Goal: Register for event/course

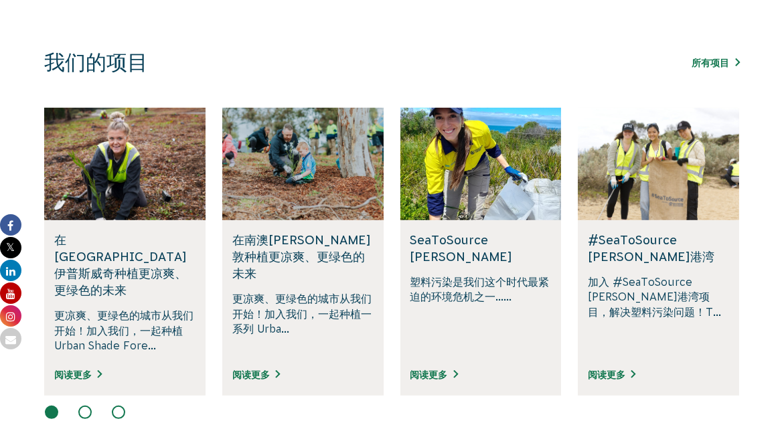
scroll to position [780, 0]
click at [721, 60] on link "所有项目" at bounding box center [716, 63] width 48 height 11
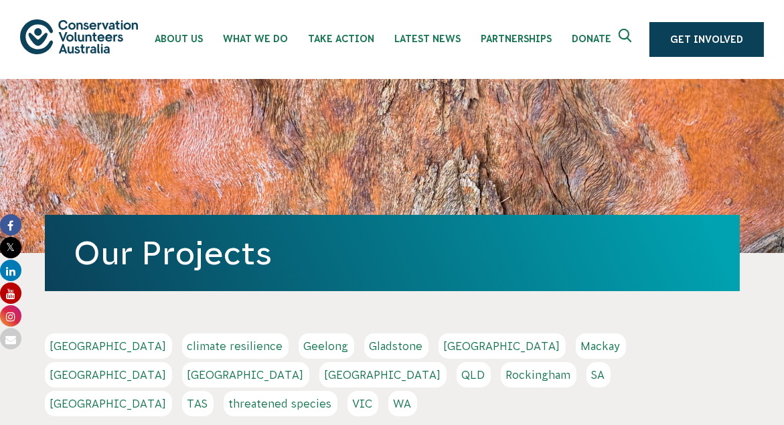
scroll to position [111, 0]
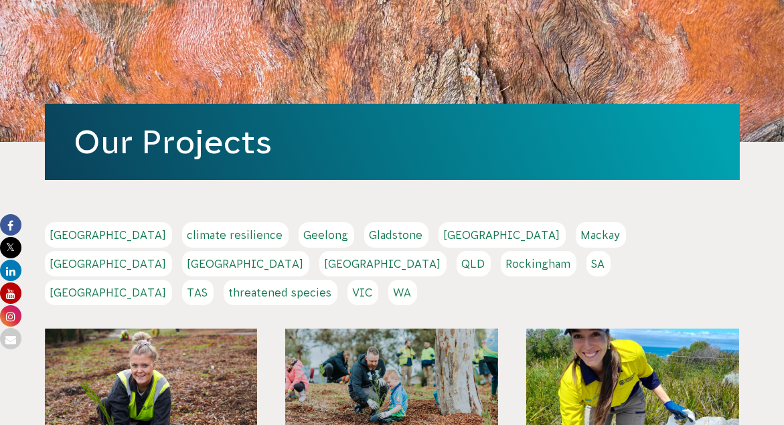
click at [378, 280] on link "VIC" at bounding box center [362, 292] width 31 height 25
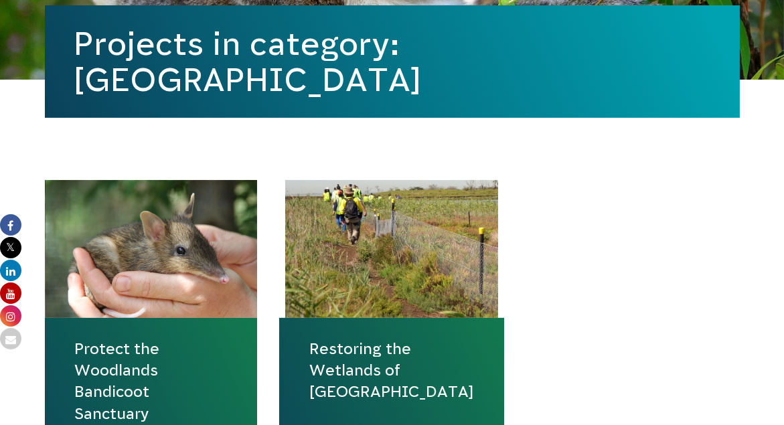
scroll to position [446, 0]
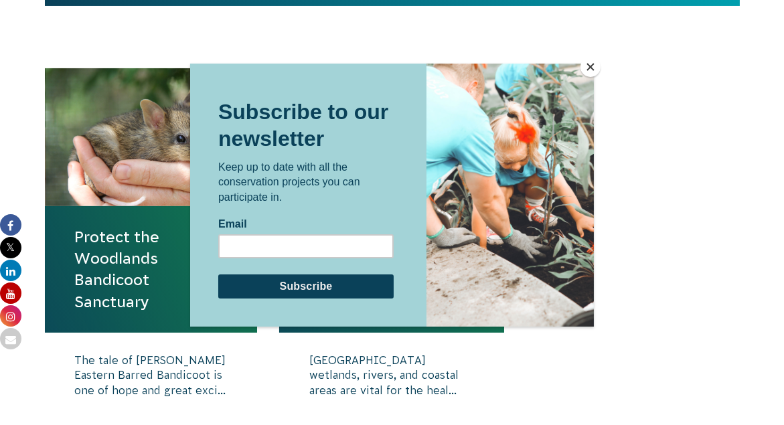
click at [592, 67] on button "Close" at bounding box center [590, 67] width 20 height 20
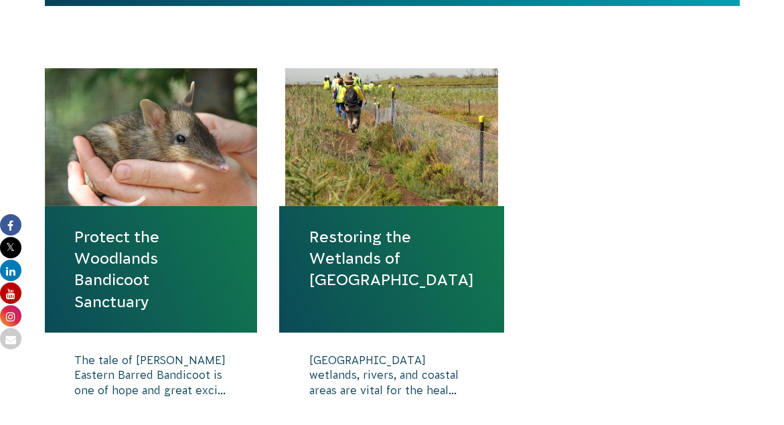
click at [114, 244] on link "Protect the Woodlands Bandicoot Sanctuary" at bounding box center [151, 269] width 153 height 86
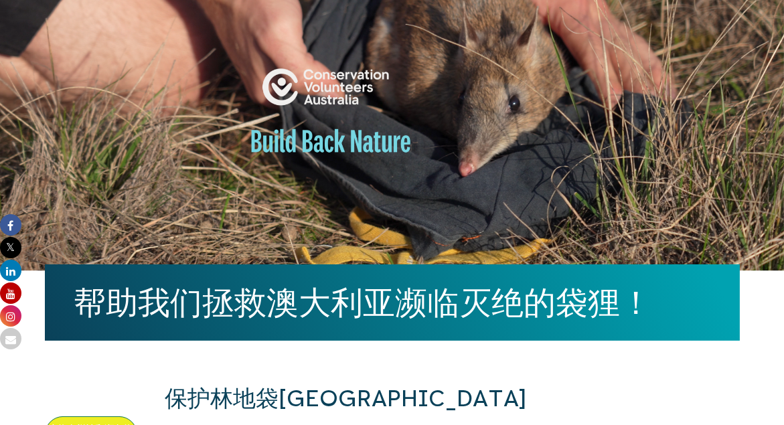
scroll to position [334, 0]
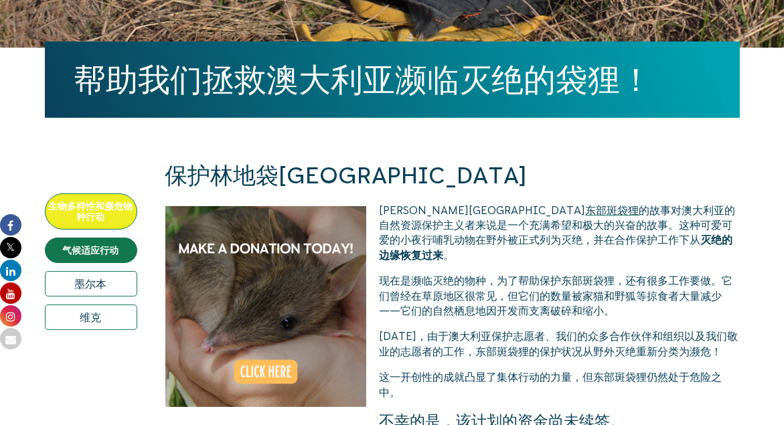
click at [118, 282] on link "墨尔本" at bounding box center [91, 283] width 92 height 25
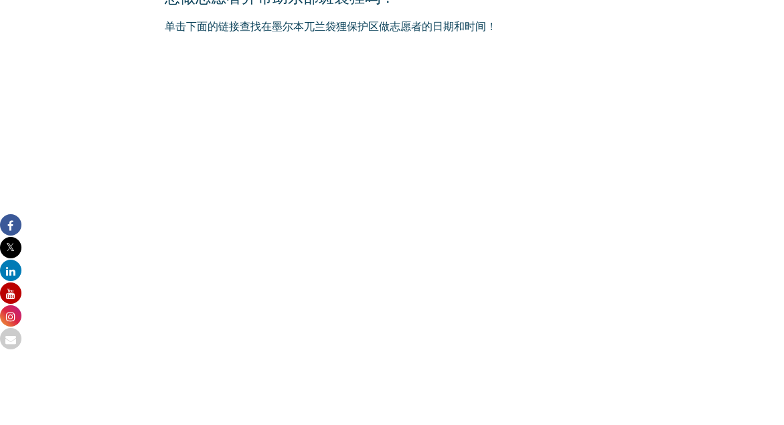
scroll to position [2341, 0]
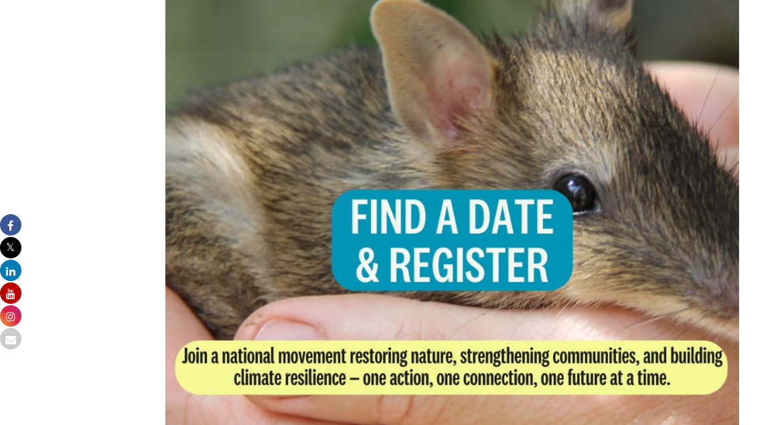
click at [406, 391] on img at bounding box center [452, 276] width 574 height 574
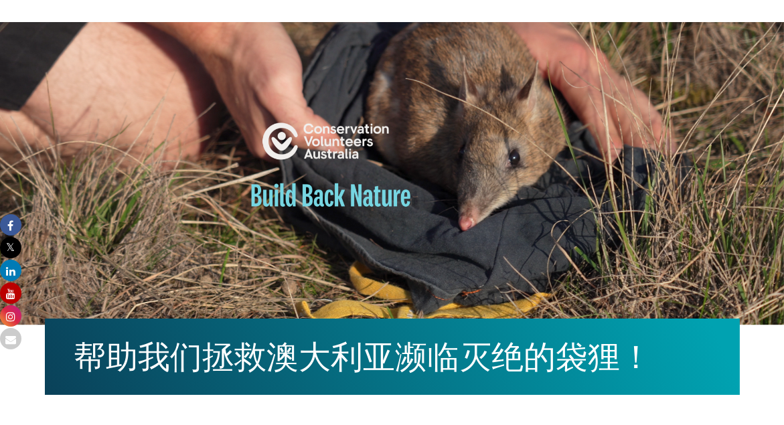
scroll to position [0, 0]
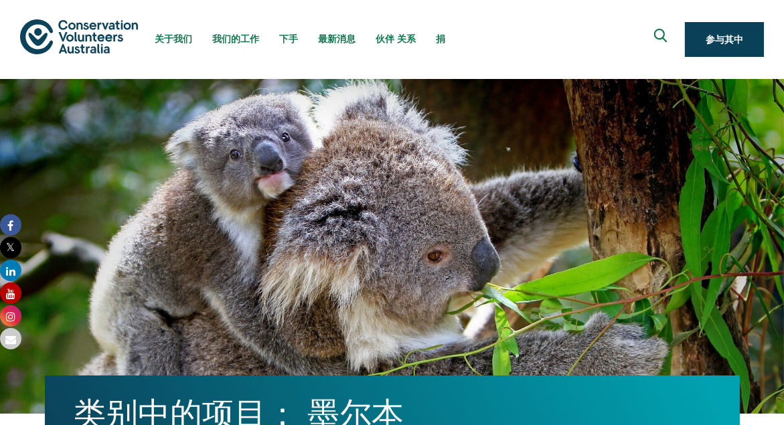
scroll to position [334, 0]
